Goal: Information Seeking & Learning: Learn about a topic

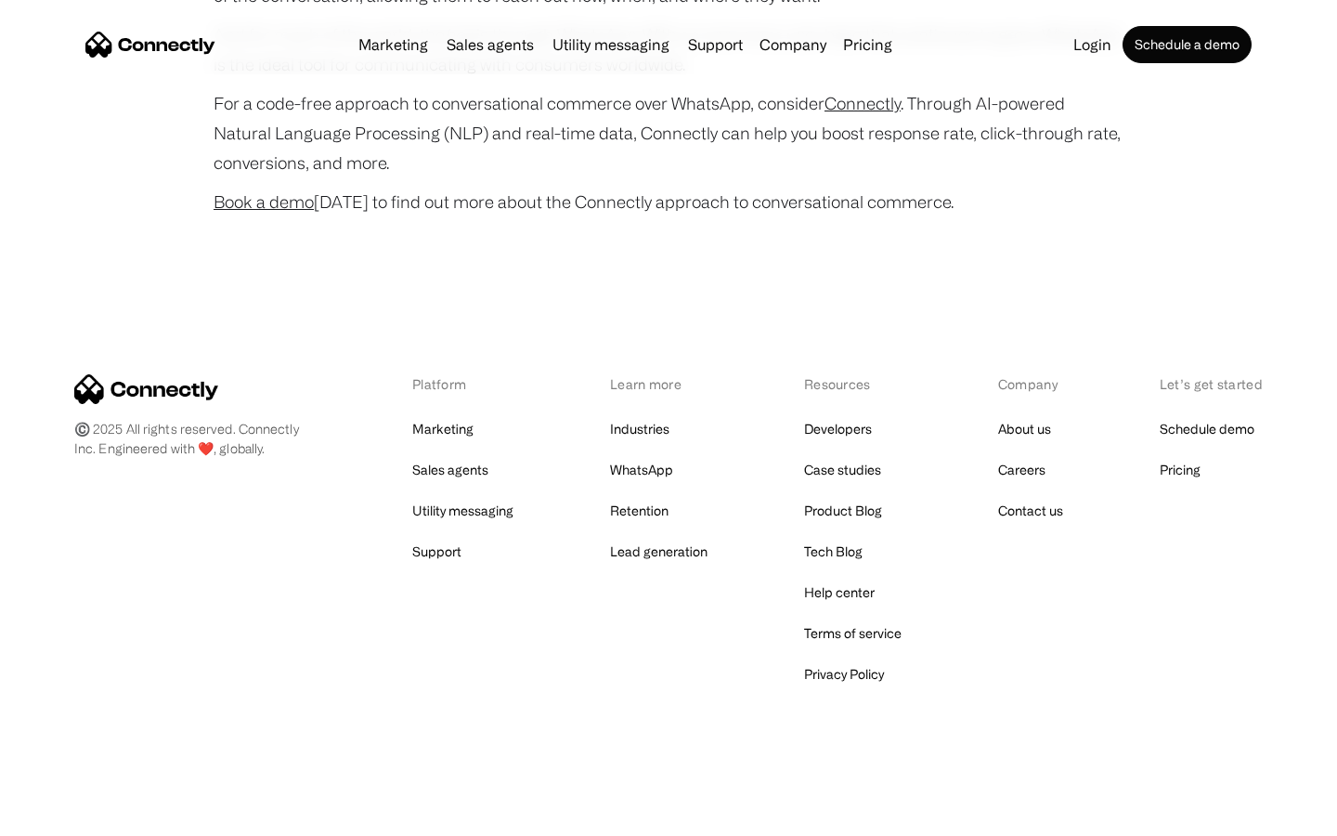
scroll to position [7339, 0]
